Goal: Find specific page/section: Find specific page/section

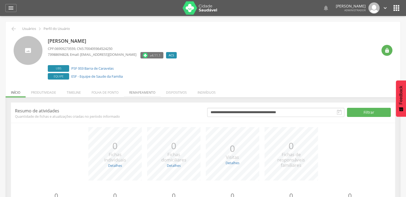
click at [128, 90] on li "Remapeamento" at bounding box center [142, 91] width 37 height 13
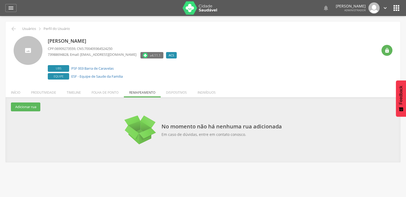
click at [231, 91] on ul "Início Produtividade Timeline Folha de ponto Remapeamento Gerenciar acesso Quar…" at bounding box center [203, 92] width 395 height 5
click at [215, 91] on li "Indivíduos" at bounding box center [206, 91] width 29 height 13
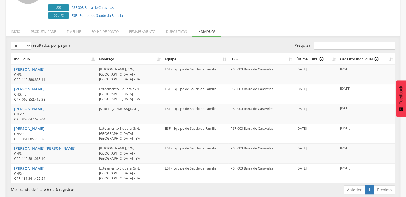
scroll to position [65, 0]
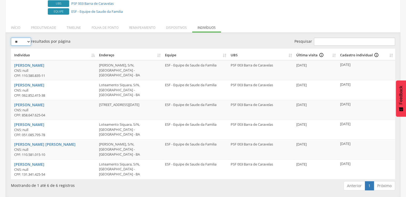
click at [21, 41] on select "** ** ** ***" at bounding box center [21, 42] width 20 height 8
select select "***"
click at [11, 38] on select "** ** ** ***" at bounding box center [21, 42] width 20 height 8
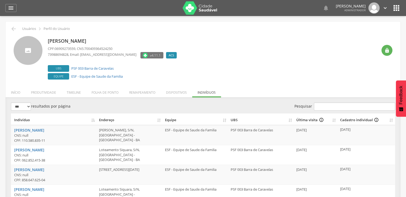
click at [382, 54] on div "" at bounding box center [384, 46] width 15 height 20
click at [382, 53] on div "" at bounding box center [386, 50] width 11 height 11
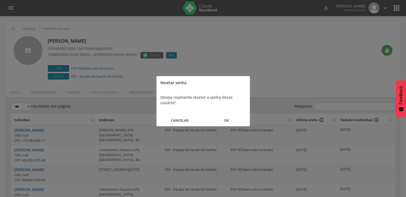
click at [232, 115] on button "OK" at bounding box center [226, 120] width 47 height 11
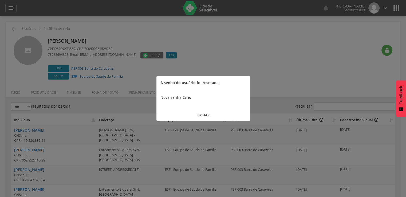
click at [256, 117] on div at bounding box center [203, 98] width 406 height 197
click at [243, 115] on button "FECHAR" at bounding box center [202, 114] width 93 height 11
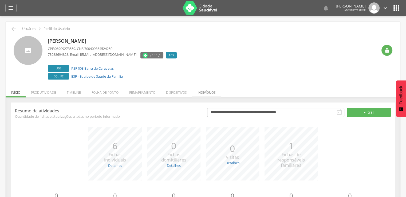
click at [219, 91] on li "Indivíduos" at bounding box center [206, 91] width 29 height 13
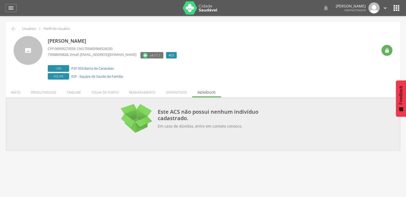
drag, startPoint x: 131, startPoint y: 39, endPoint x: 46, endPoint y: 40, distance: 84.1
click at [46, 40] on div "Myrlana Tavares Gomes CPF: 06909273559 , CNS: 700409364524250 73988694828 , Ema…" at bounding box center [203, 58] width 379 height 45
copy p "Myrlana Tavares Gomes"
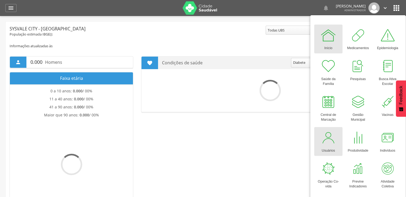
click at [330, 130] on div at bounding box center [328, 138] width 16 height 16
